Goal: Task Accomplishment & Management: Manage account settings

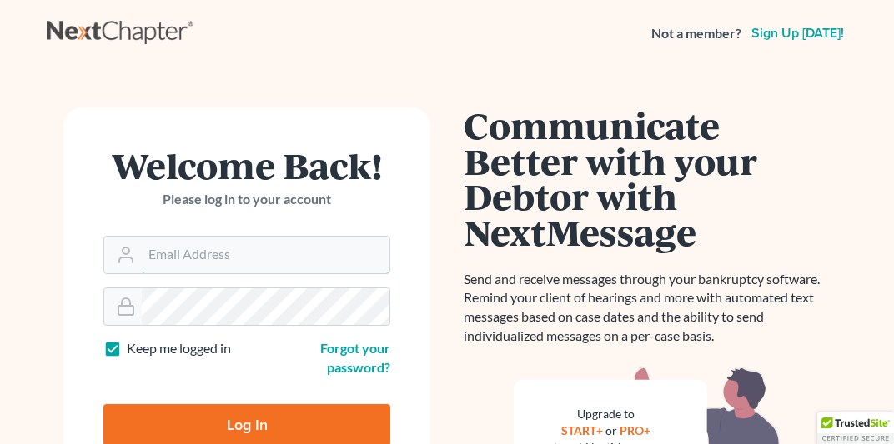
type input "karl@mjblawmn.com"
click at [248, 431] on input "Log In" at bounding box center [246, 425] width 287 height 42
type input "Thinking..."
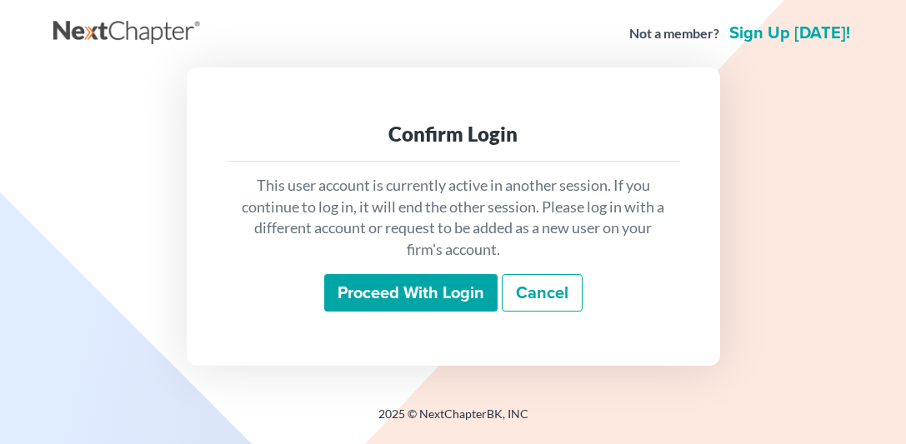
click at [363, 290] on input "Proceed with login" at bounding box center [410, 293] width 173 height 38
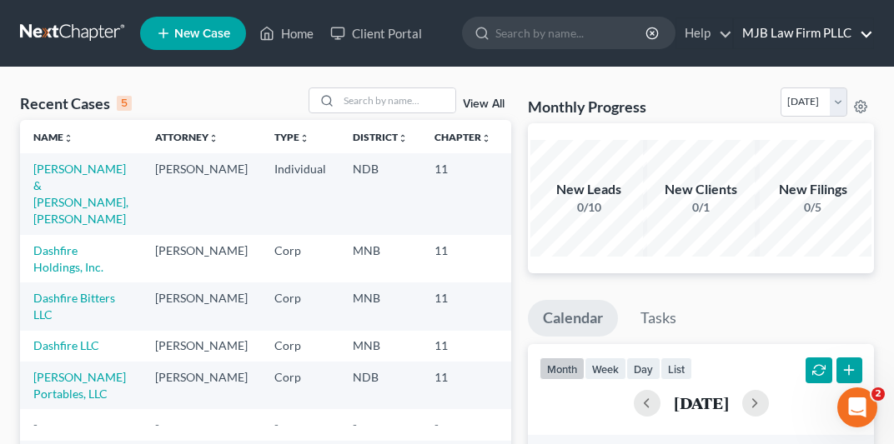
click at [774, 30] on link "MJB Law Firm PLLC" at bounding box center [803, 33] width 139 height 30
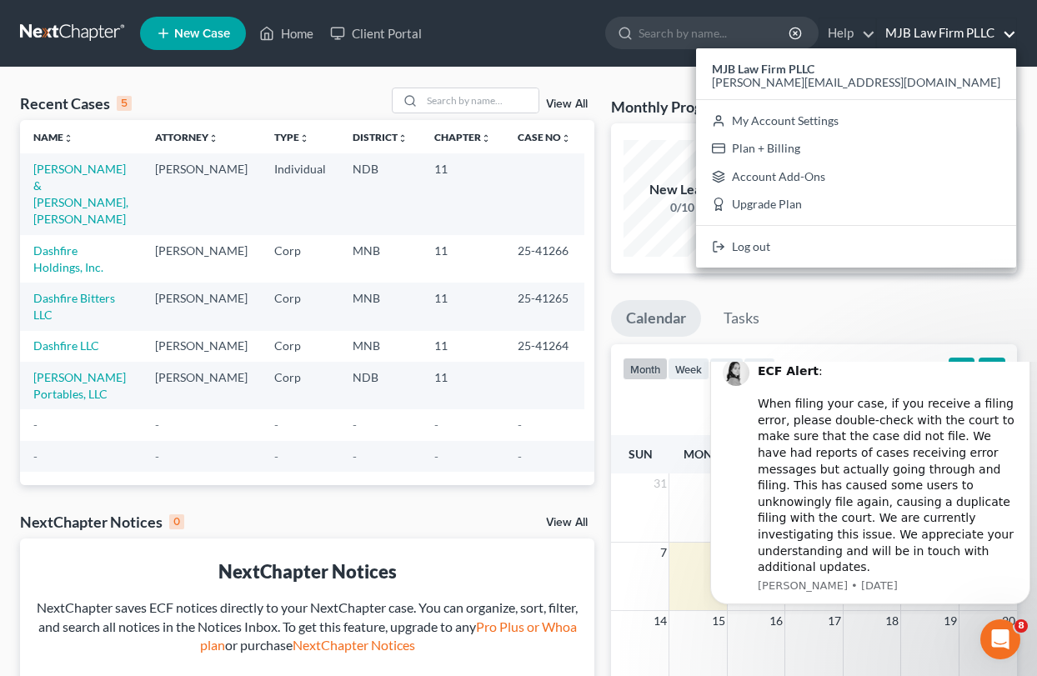
click at [736, 83] on div "Recent Cases 5 View All Name unfold_more expand_more expand_less Attorney unfol…" at bounding box center [518, 500] width 1037 height 865
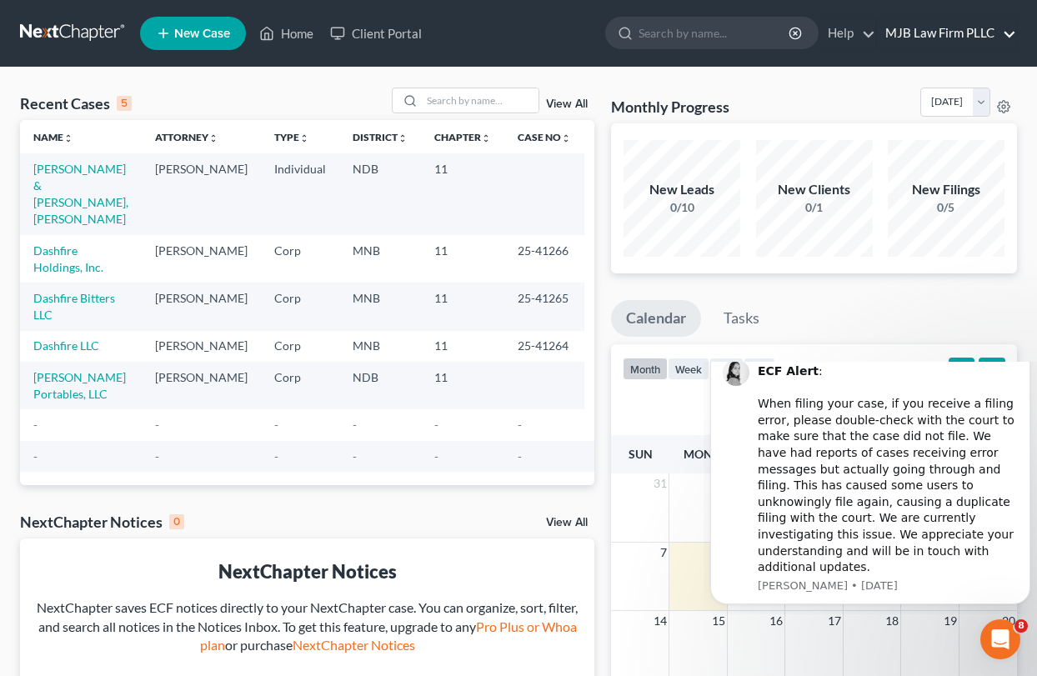
click at [905, 33] on link "MJB Law Firm PLLC" at bounding box center [946, 33] width 139 height 30
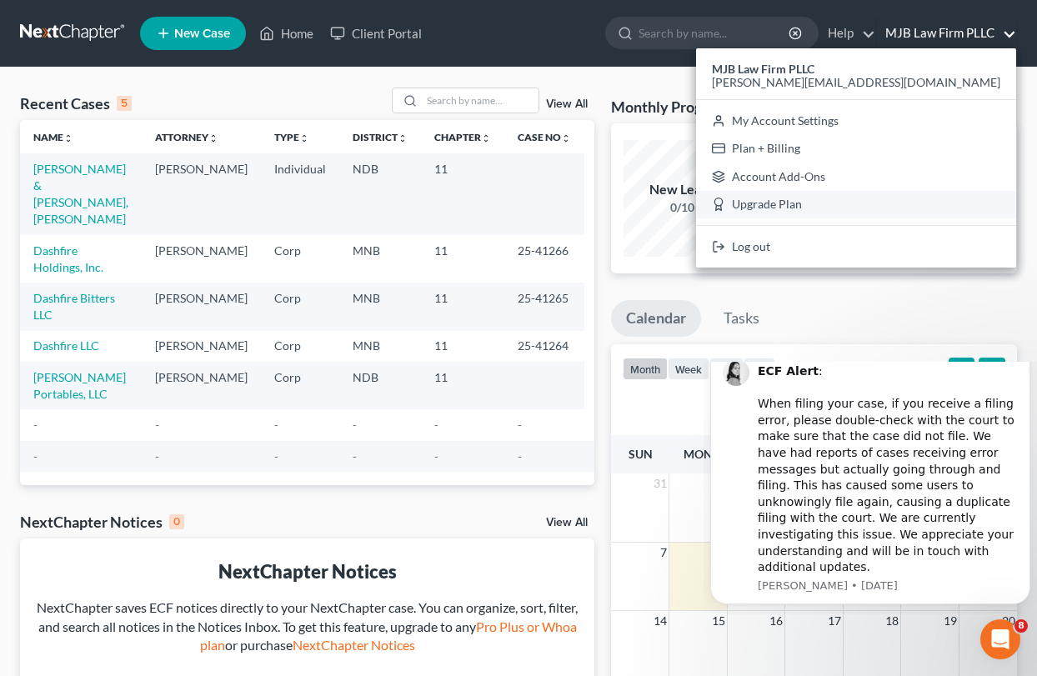
click at [905, 208] on link "Upgrade Plan" at bounding box center [856, 205] width 320 height 28
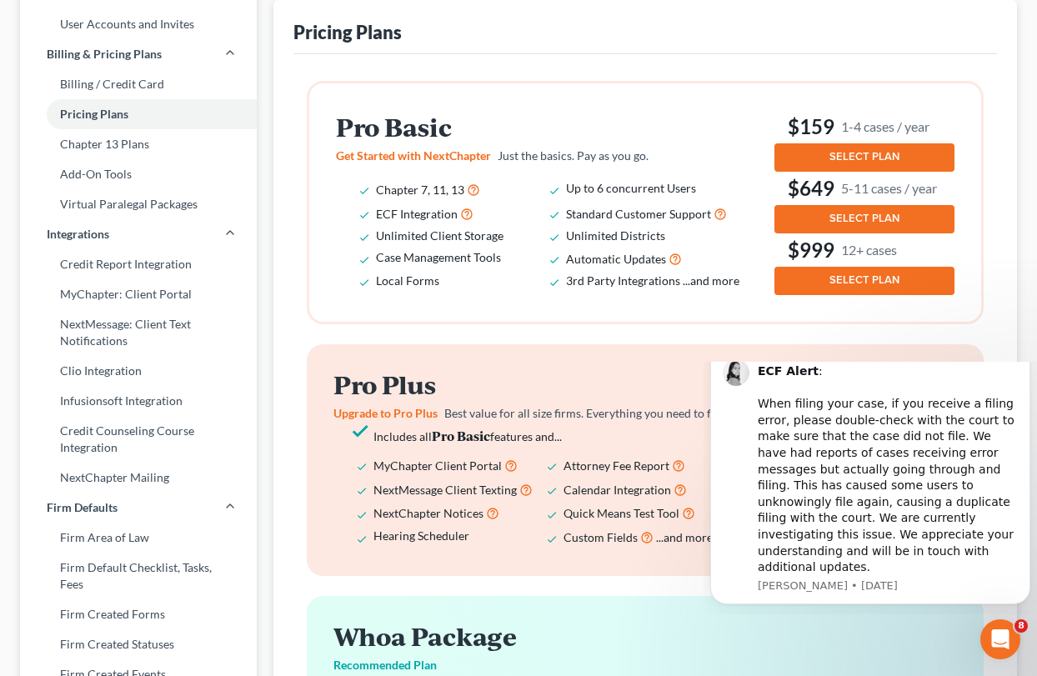
scroll to position [143, 0]
